Goal: Task Accomplishment & Management: Use online tool/utility

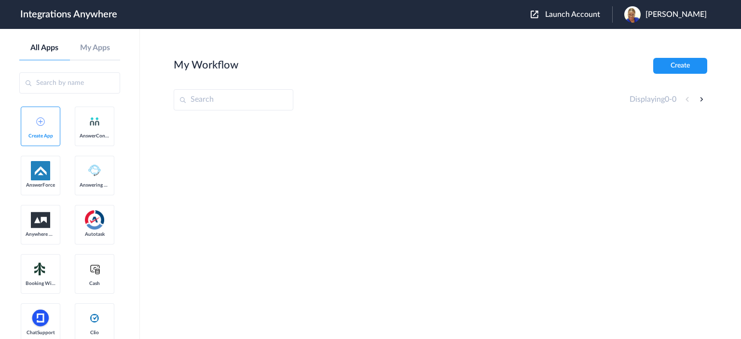
drag, startPoint x: 721, startPoint y: 205, endPoint x: 707, endPoint y: 202, distance: 13.7
click at [721, 205] on main "My Workflow Create Displaying 0 - 0" at bounding box center [440, 184] width 601 height 310
click at [62, 84] on input "text" at bounding box center [69, 82] width 101 height 21
paste input "8333676818"
type input "8333676818"
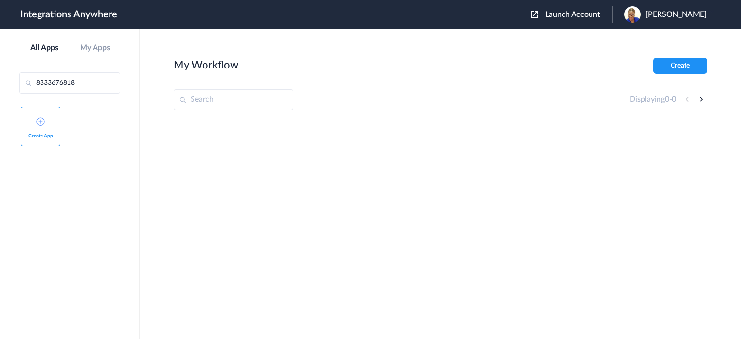
click at [197, 101] on input "text" at bounding box center [234, 99] width 120 height 21
click at [91, 51] on link "My Apps" at bounding box center [95, 47] width 51 height 9
click at [93, 85] on input "text" at bounding box center [69, 82] width 101 height 21
type input "v"
click at [81, 85] on input "text" at bounding box center [69, 82] width 101 height 21
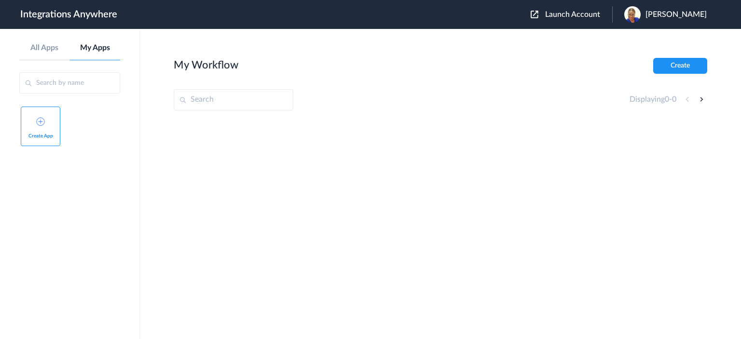
click at [196, 100] on input "text" at bounding box center [234, 99] width 120 height 21
paste input "8333676818"
type input "8333676818"
click at [78, 84] on input "text" at bounding box center [69, 82] width 101 height 21
click at [75, 84] on input "text" at bounding box center [69, 82] width 101 height 21
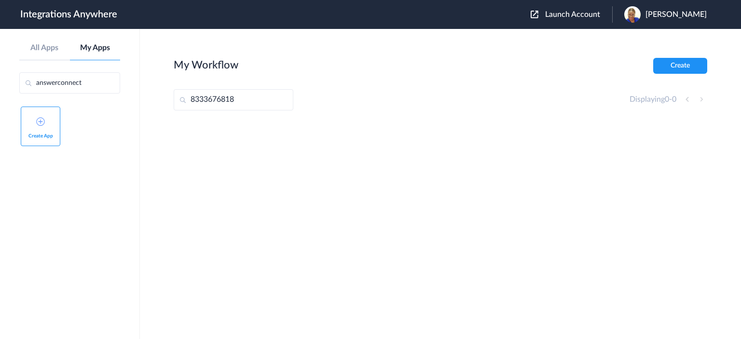
type input "answerconnect"
drag, startPoint x: 91, startPoint y: 82, endPoint x: 14, endPoint y: 73, distance: 76.8
click at [14, 73] on aside "All Apps My Apps answerconnect Create App" at bounding box center [70, 184] width 140 height 310
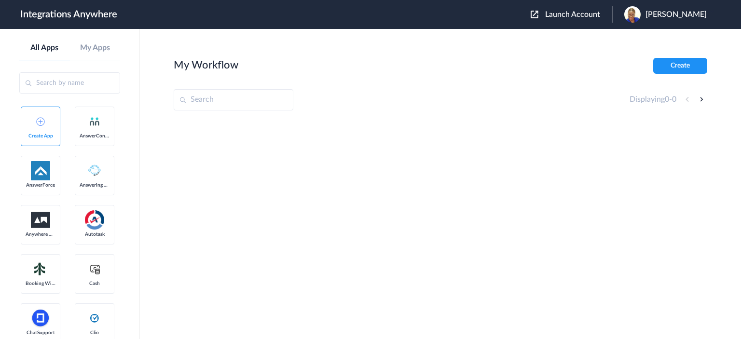
click at [89, 127] on img at bounding box center [95, 122] width 12 height 12
click at [75, 146] on link "AnswerConnect" at bounding box center [95, 127] width 40 height 40
click at [596, 13] on span "Launch Account" at bounding box center [572, 15] width 55 height 8
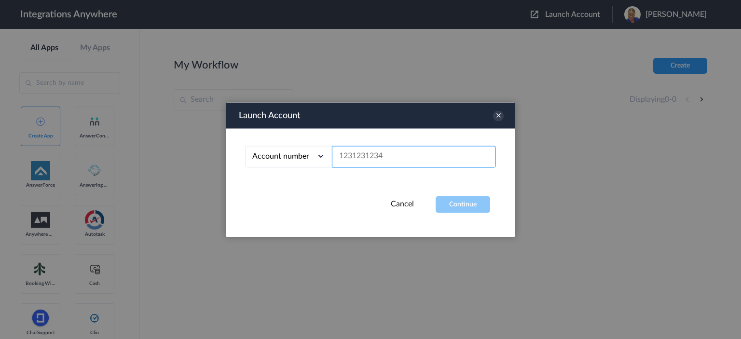
click at [369, 152] on input "text" at bounding box center [414, 157] width 164 height 22
paste input "8333676818"
type input "8333676818"
click at [461, 196] on button "Continue" at bounding box center [463, 204] width 55 height 17
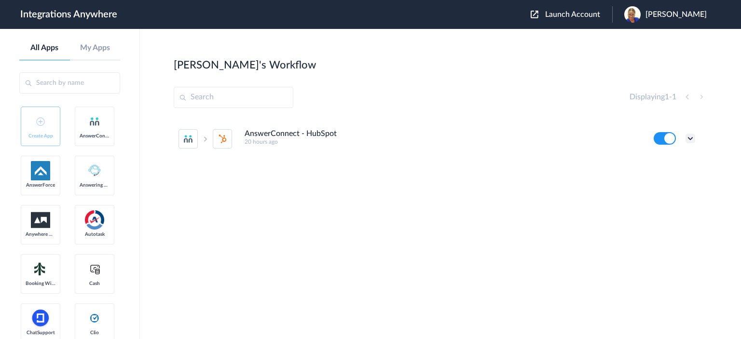
click at [689, 138] on icon at bounding box center [691, 139] width 10 height 10
click at [656, 162] on link "Edit" at bounding box center [651, 160] width 23 height 7
click at [687, 138] on icon at bounding box center [691, 139] width 10 height 10
click at [675, 180] on link "Task history" at bounding box center [663, 178] width 46 height 7
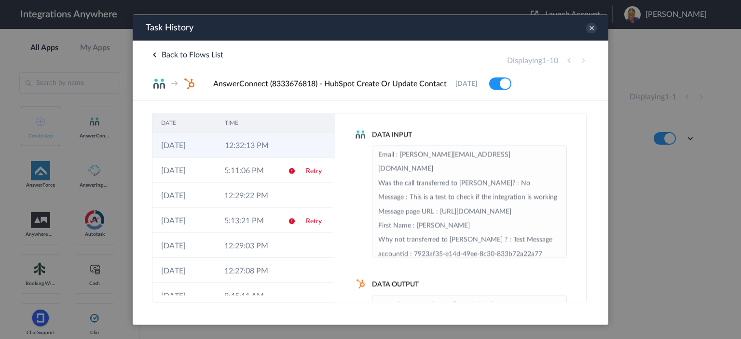
click at [240, 146] on td "12:32:13 PM" at bounding box center [248, 144] width 64 height 25
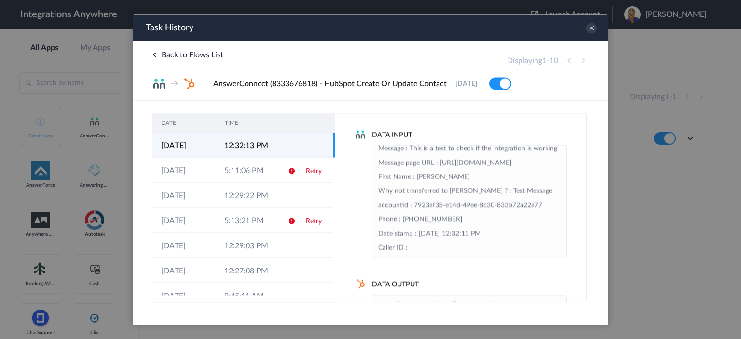
scroll to position [97, 0]
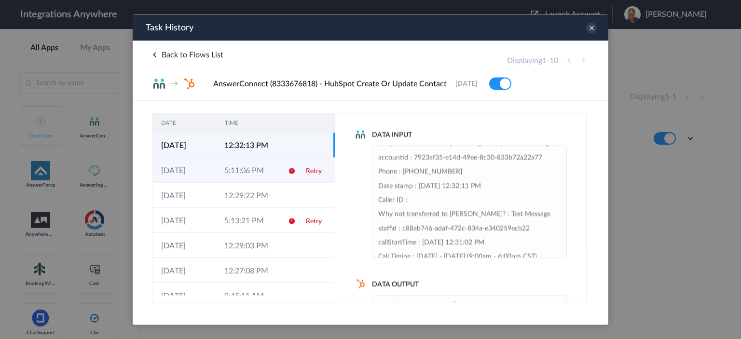
click at [245, 171] on td "5:11:06 PM" at bounding box center [247, 169] width 63 height 25
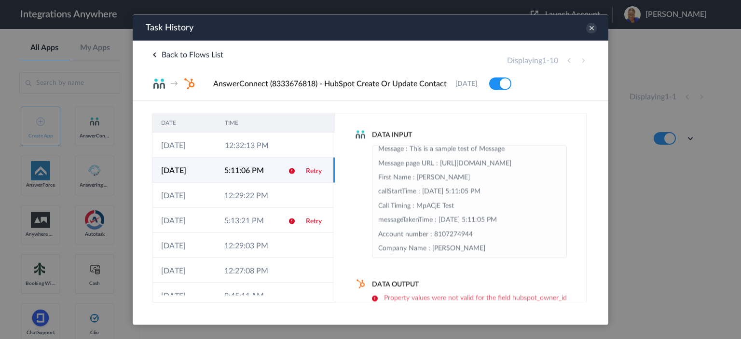
scroll to position [0, 0]
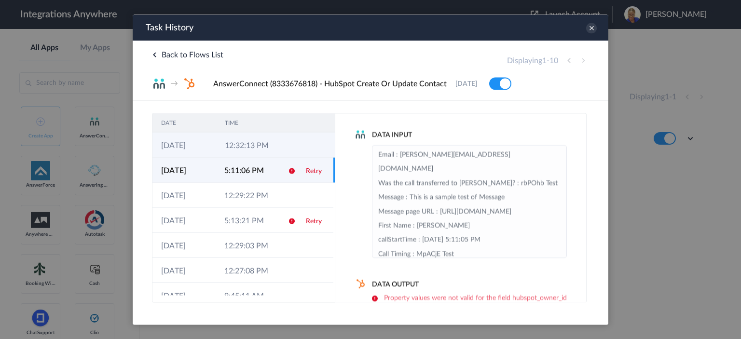
click at [251, 144] on td "12:32:13 PM" at bounding box center [248, 144] width 64 height 25
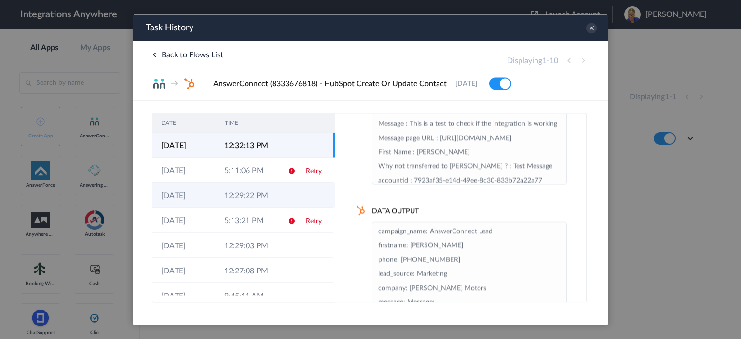
click at [241, 195] on td "12:29:22 PM" at bounding box center [247, 194] width 63 height 25
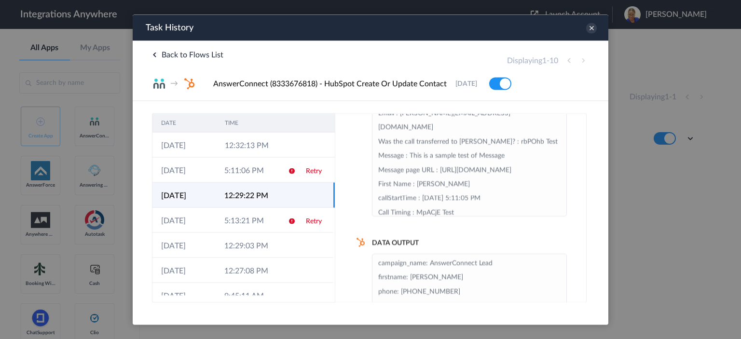
scroll to position [25, 0]
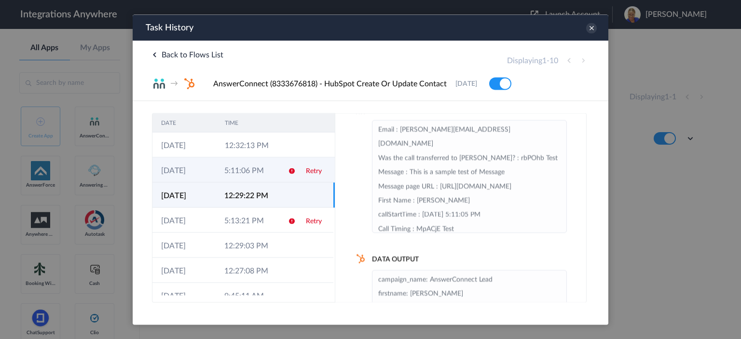
click at [184, 167] on td "16-09-2025" at bounding box center [183, 169] width 63 height 25
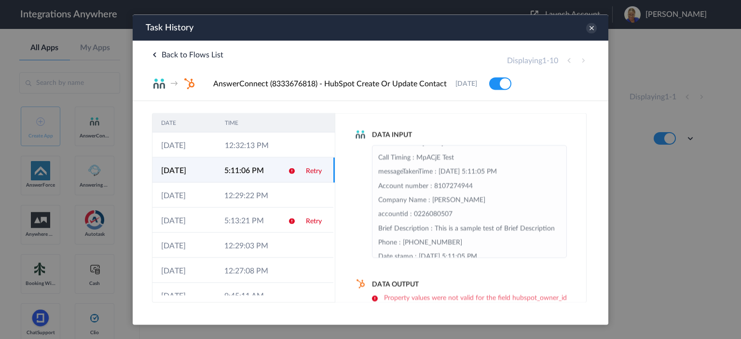
scroll to position [48, 0]
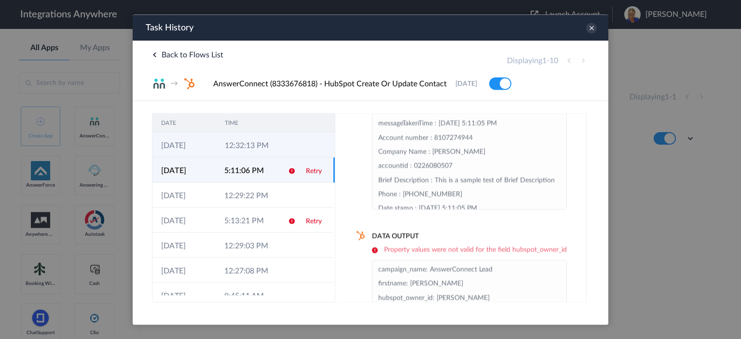
click at [201, 143] on td "17-09-2025" at bounding box center [184, 144] width 64 height 25
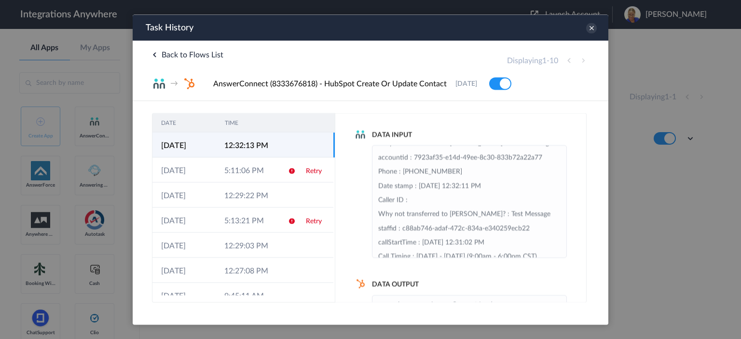
scroll to position [145, 0]
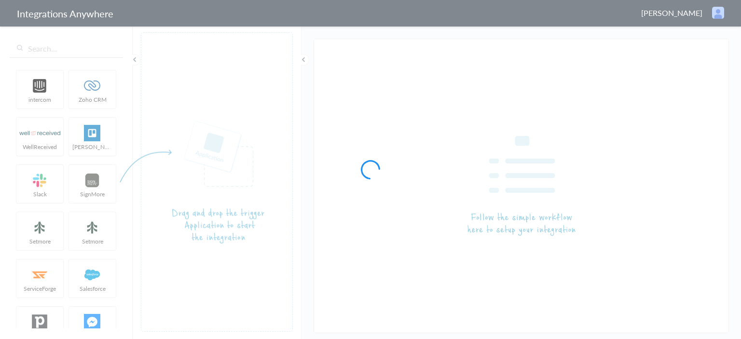
type input "AnswerConnect - HubSpot"
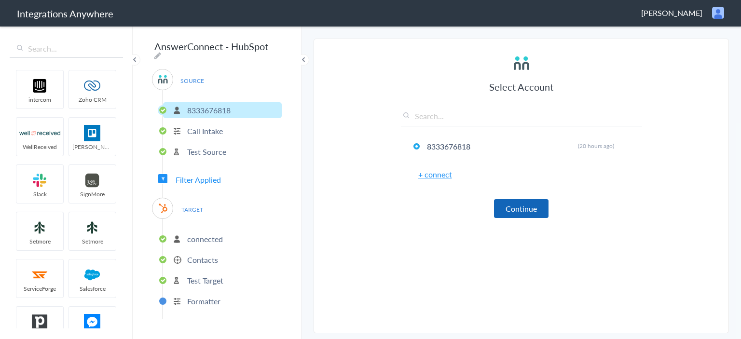
click at [509, 211] on button "Continue" at bounding box center [521, 208] width 55 height 19
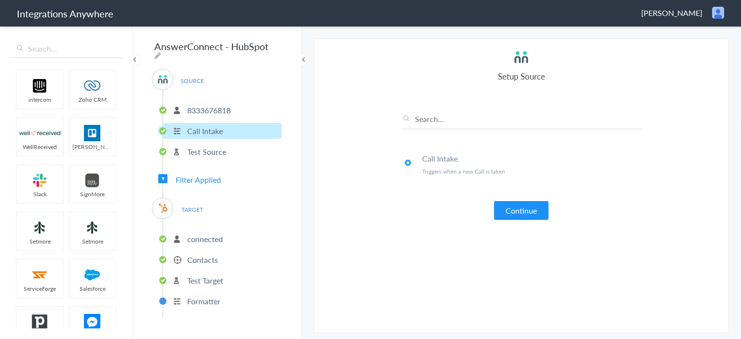
click at [205, 254] on p "Contacts" at bounding box center [202, 259] width 31 height 11
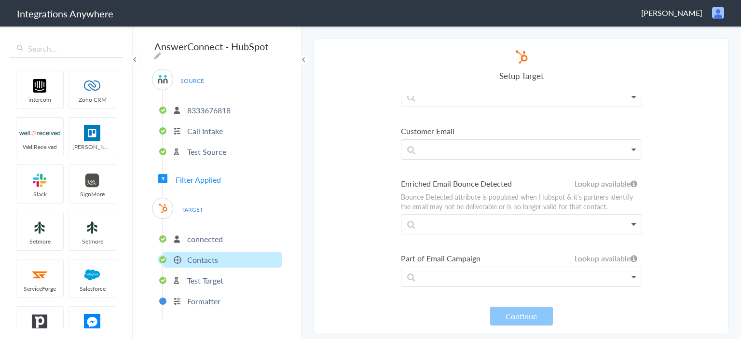
scroll to position [1206, 0]
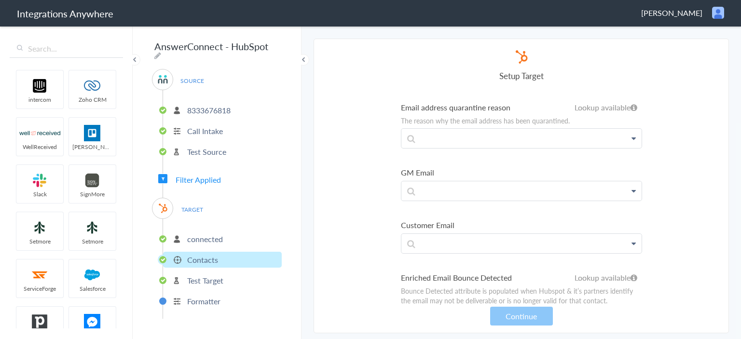
click at [208, 254] on p "Contacts" at bounding box center [202, 259] width 31 height 11
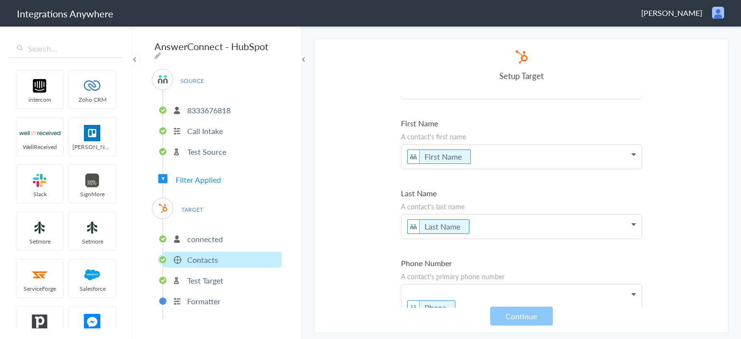
scroll to position [0, 0]
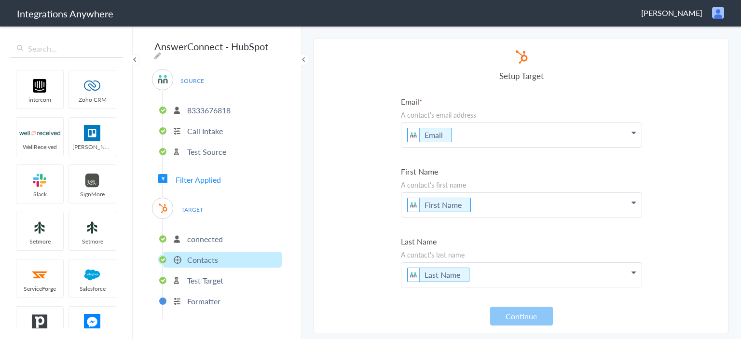
click at [201, 235] on p "connected" at bounding box center [205, 239] width 36 height 11
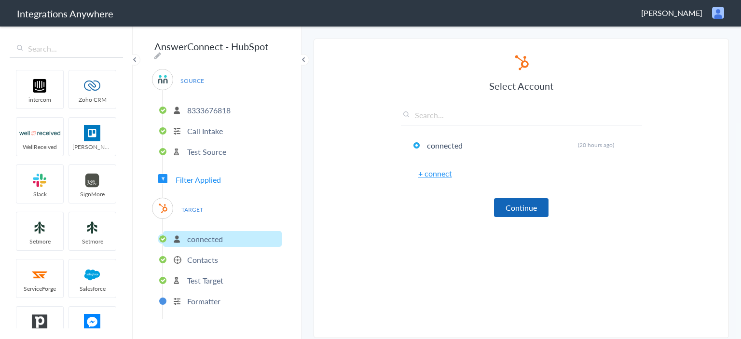
click at [529, 202] on button "Continue" at bounding box center [521, 207] width 55 height 19
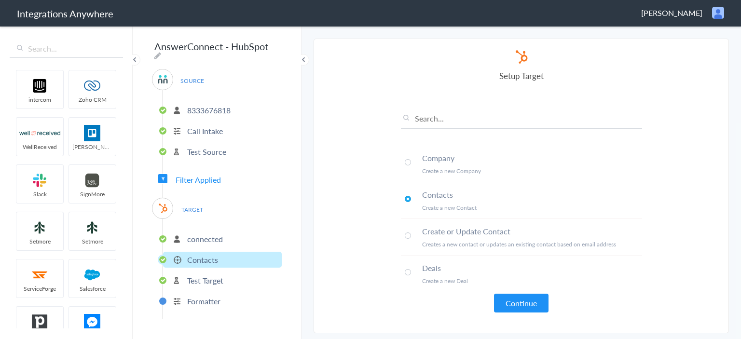
click at [407, 234] on span at bounding box center [408, 236] width 6 height 6
click at [510, 299] on button "Continue" at bounding box center [521, 303] width 55 height 19
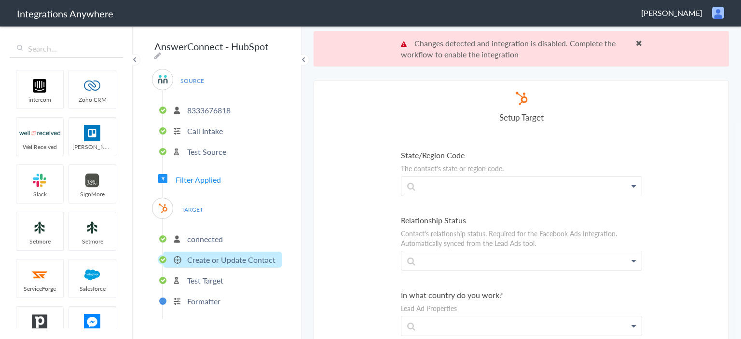
scroll to position [35, 0]
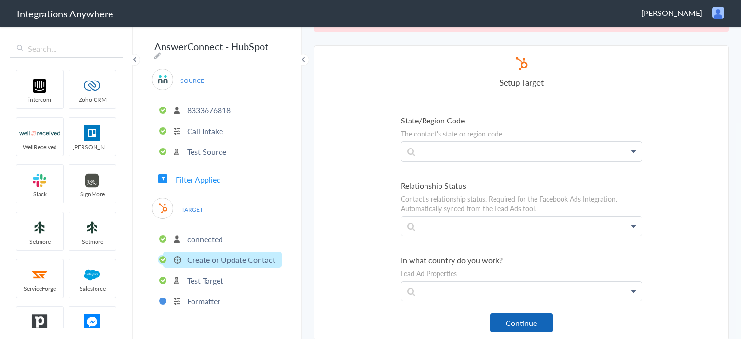
click at [529, 324] on button "Continue" at bounding box center [521, 323] width 63 height 19
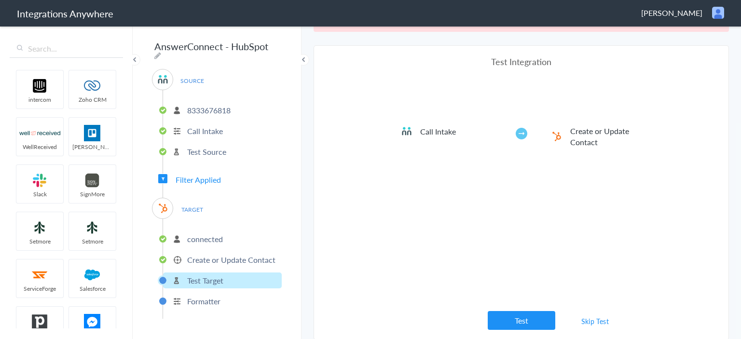
click at [529, 324] on button "Test" at bounding box center [522, 320] width 68 height 19
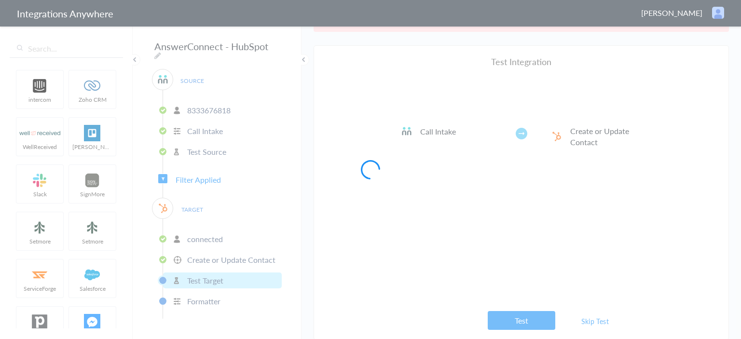
scroll to position [0, 0]
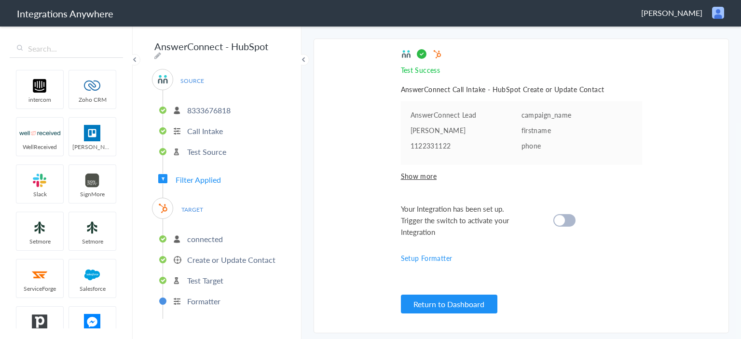
click at [563, 224] on cite at bounding box center [559, 220] width 11 height 11
click at [453, 305] on button "Return to Dashboard" at bounding box center [449, 304] width 97 height 19
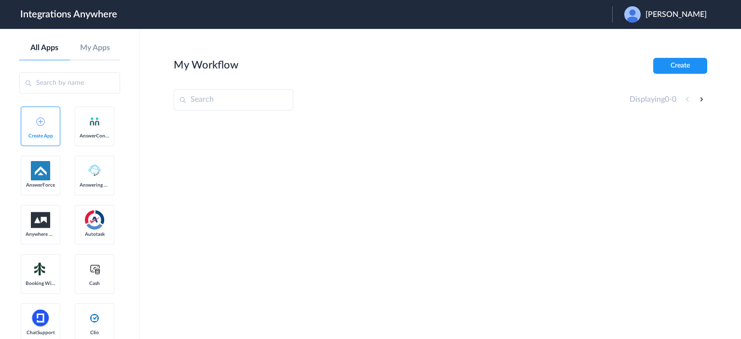
click at [215, 98] on input "text" at bounding box center [234, 99] width 120 height 21
click at [257, 96] on input "text" at bounding box center [234, 99] width 120 height 21
paste input "8333676818"
type input "8333676818"
